Goal: Task Accomplishment & Management: Manage account settings

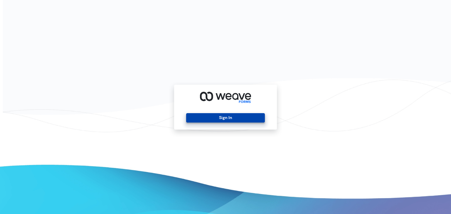
click at [223, 115] on button "Sign In" at bounding box center [225, 117] width 78 height 9
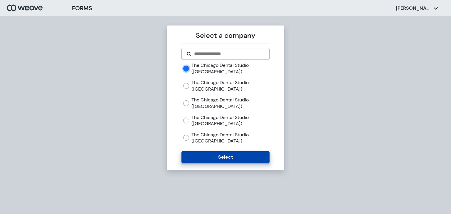
click at [203, 159] on button "Select" at bounding box center [225, 157] width 88 height 12
